Goal: Task Accomplishment & Management: Manage account settings

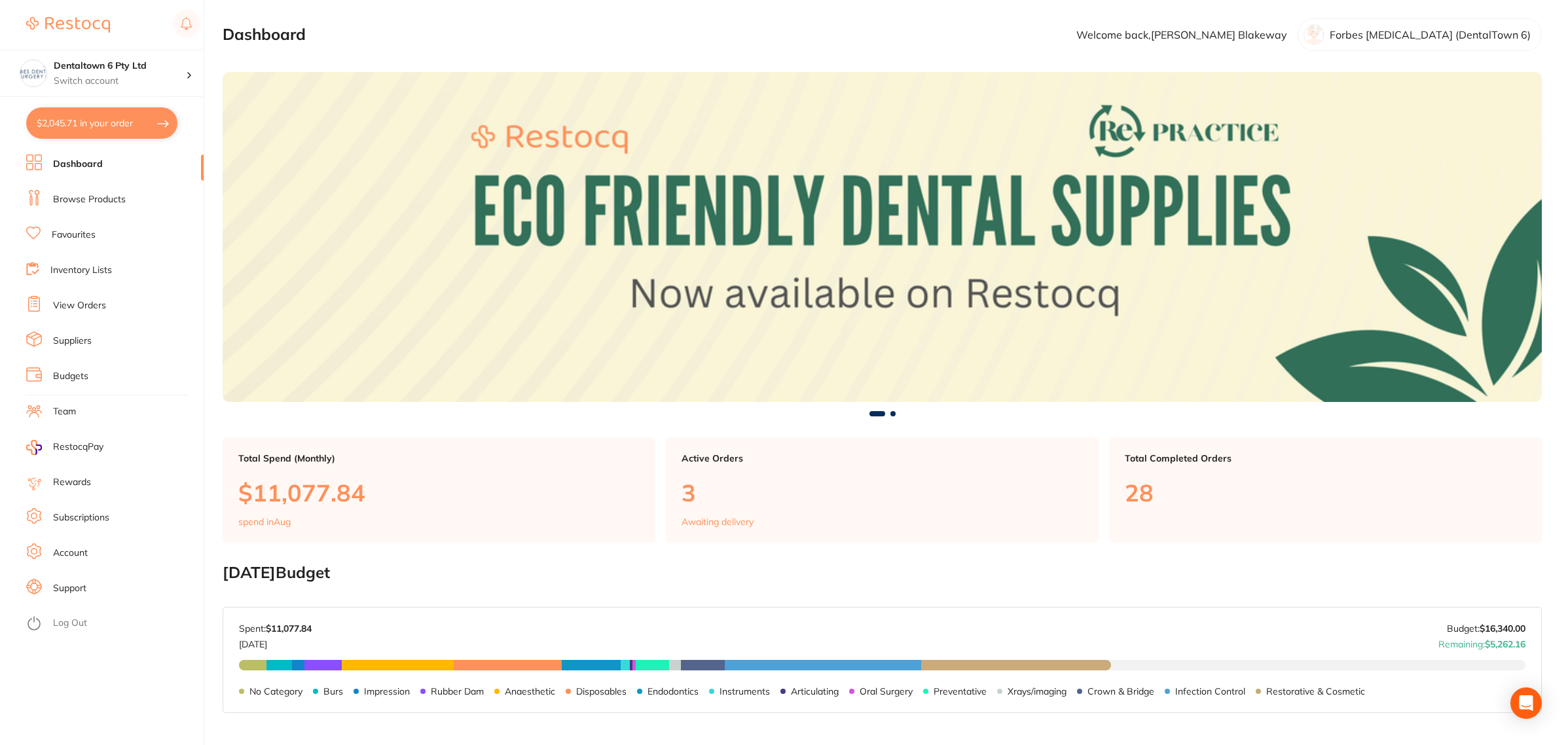
click at [77, 375] on link "Budgets" at bounding box center [71, 377] width 35 height 13
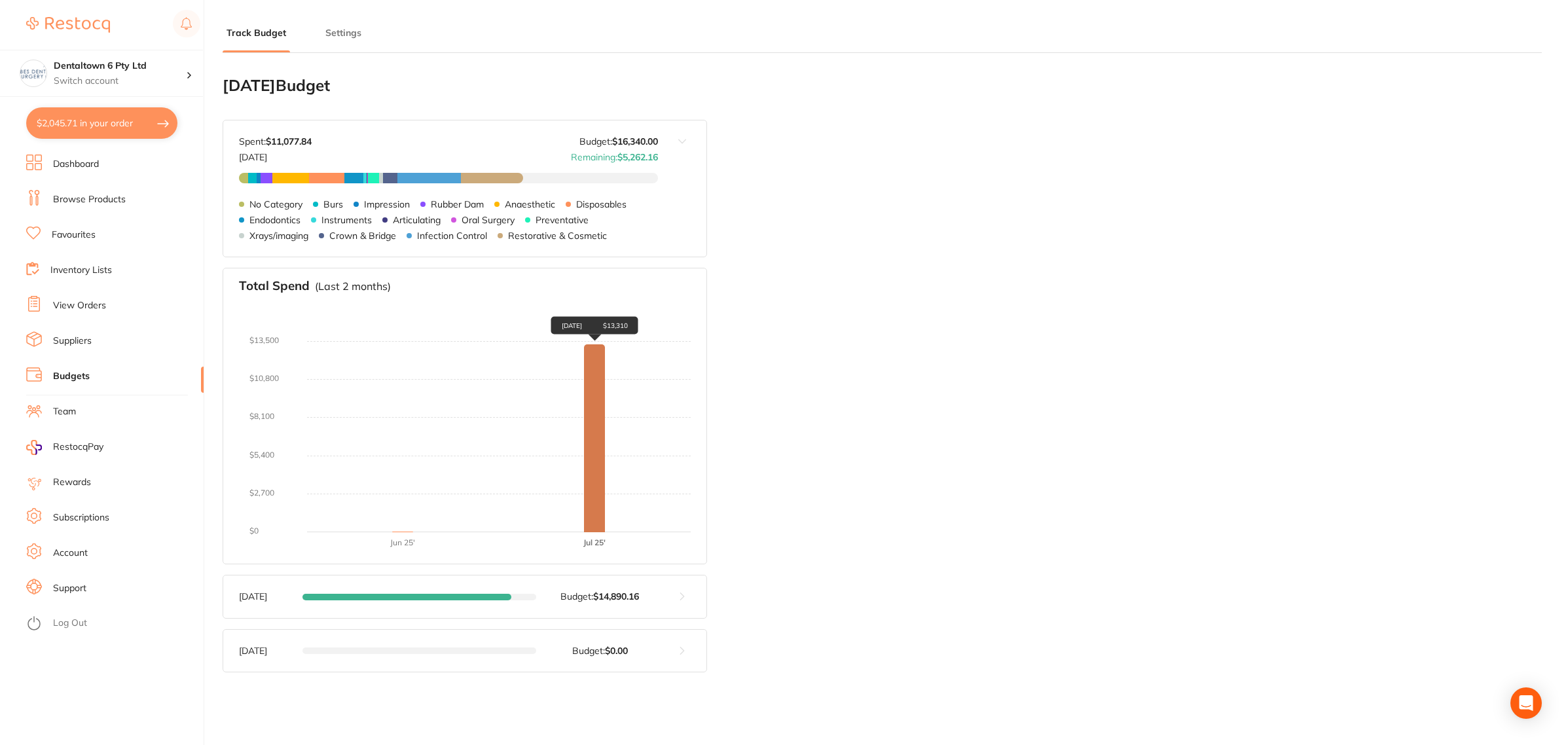
click at [591, 466] on div "[DATE] $13,310" at bounding box center [594, 439] width 21 height 189
click at [336, 43] on li "Settings" at bounding box center [344, 39] width 44 height 26
click at [348, 31] on button "Settings" at bounding box center [344, 33] width 44 height 13
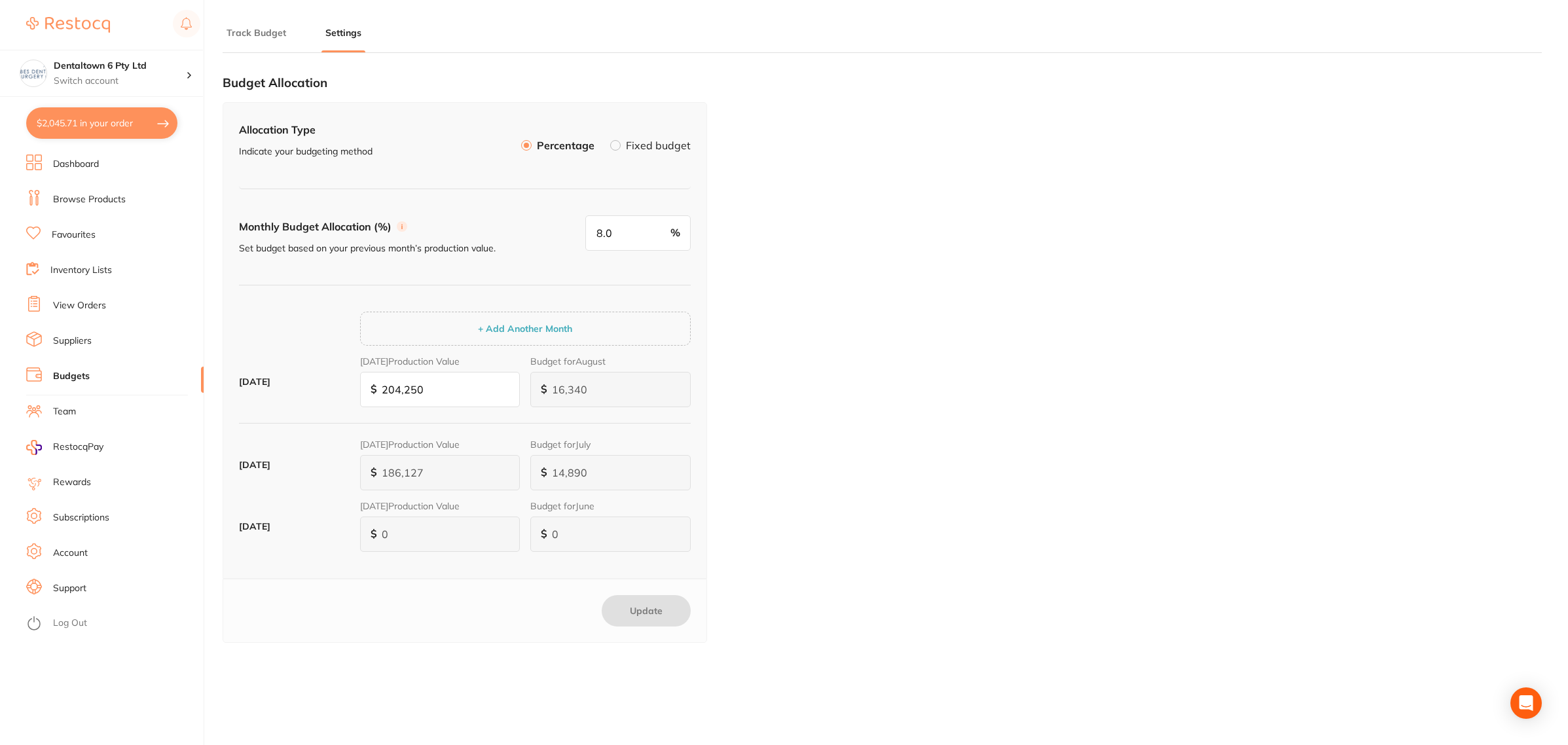
click at [760, 192] on div "Budget Allocation Allocation Type Indicate your budgeting method Percentage Fix…" at bounding box center [882, 390] width 1319 height 654
click at [83, 161] on link "Dashboard" at bounding box center [76, 164] width 45 height 13
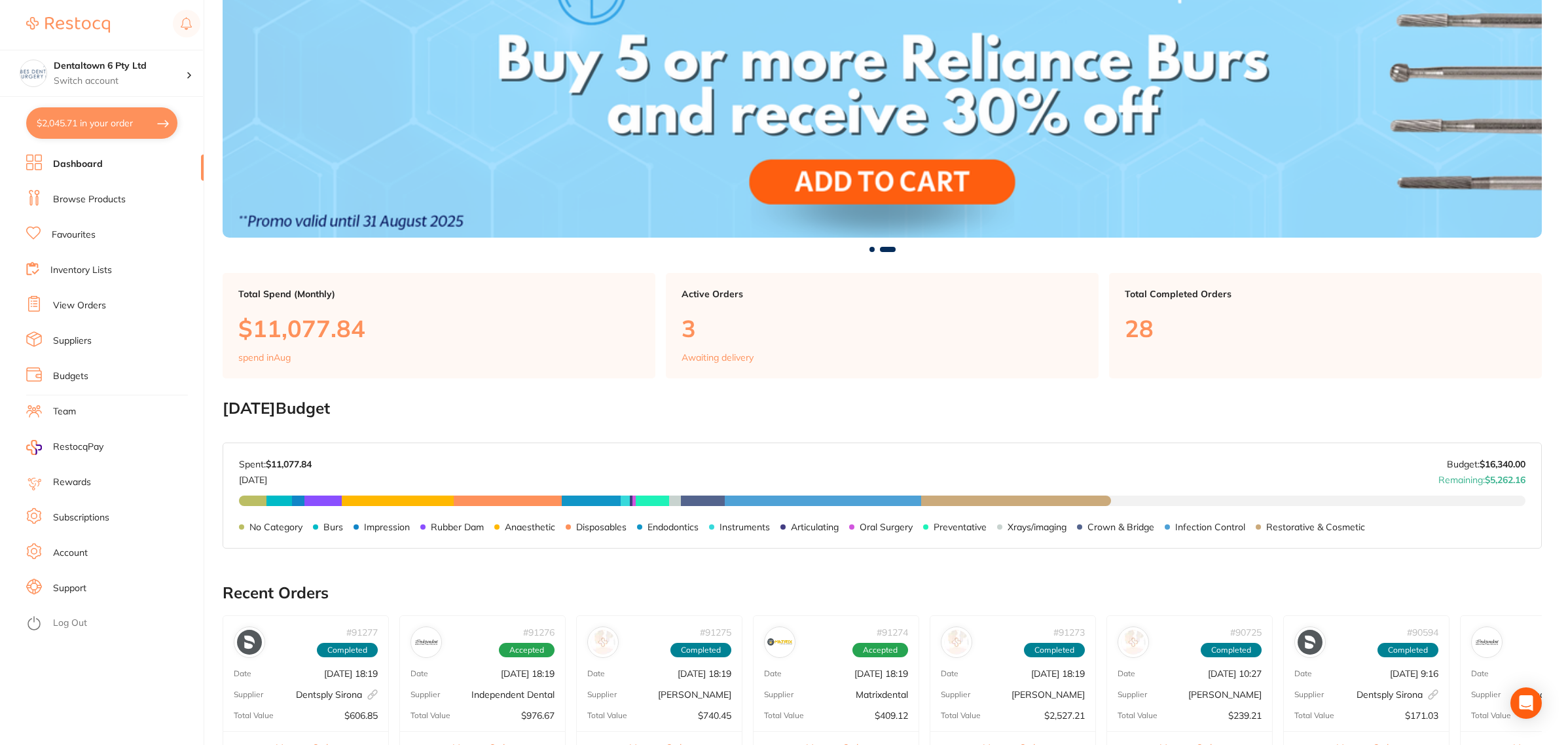
scroll to position [159, 0]
